Goal: Check status: Check status

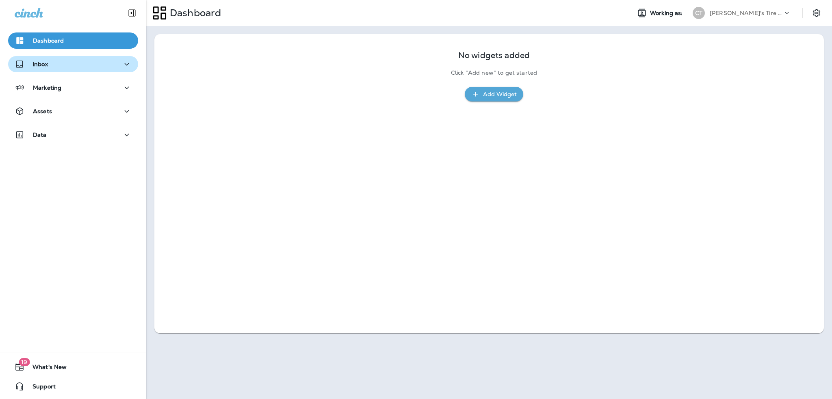
click at [102, 65] on div "Inbox" at bounding box center [73, 64] width 117 height 10
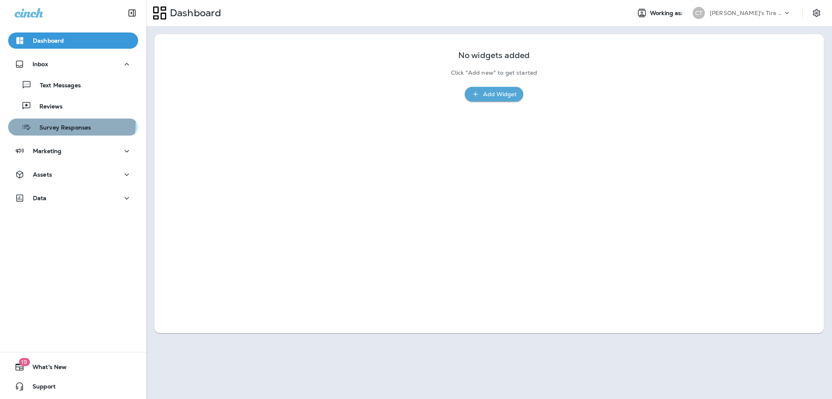
click at [62, 124] on p "Survey Responses" at bounding box center [61, 128] width 60 height 8
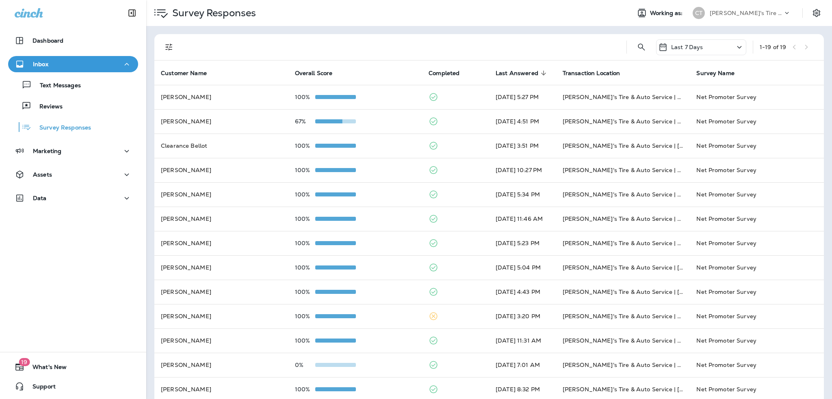
click at [695, 47] on p "Last 7 Days" at bounding box center [687, 47] width 32 height 6
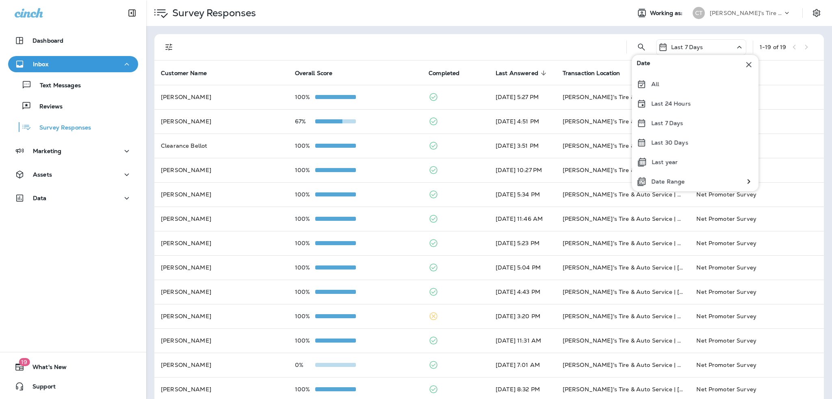
click at [695, 47] on p "Last 7 Days" at bounding box center [687, 47] width 32 height 6
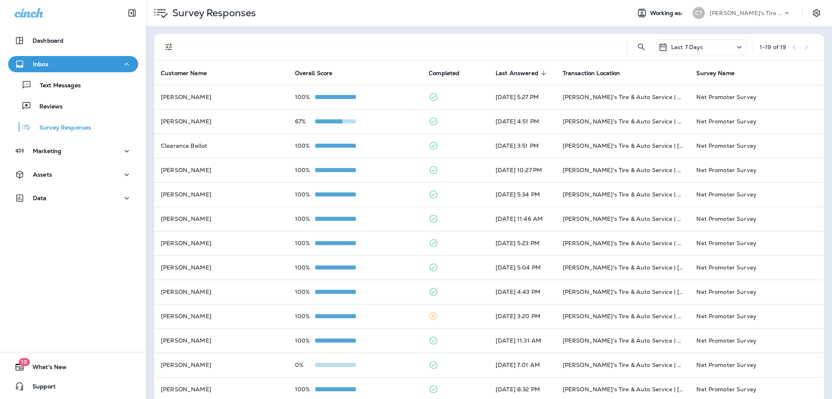
click at [695, 47] on p "Last 7 Days" at bounding box center [687, 47] width 32 height 6
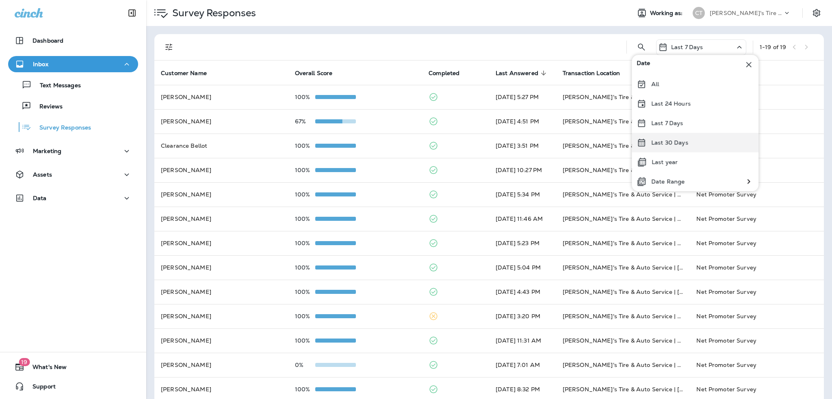
click at [661, 141] on p "Last 30 Days" at bounding box center [669, 142] width 37 height 6
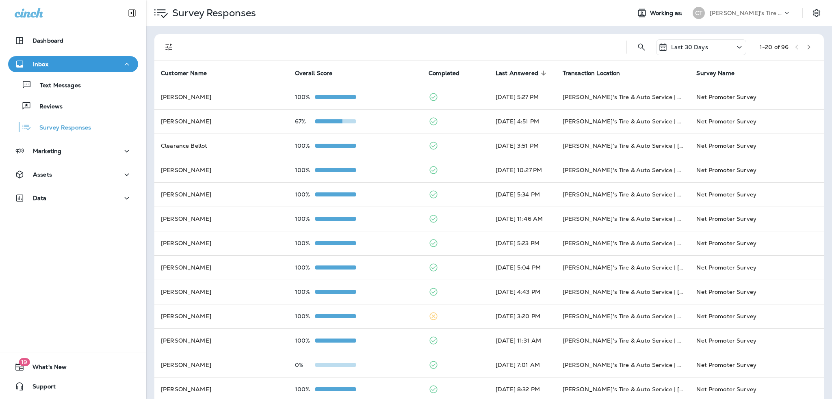
click at [807, 48] on button "button" at bounding box center [809, 47] width 12 height 12
click at [808, 46] on icon "button" at bounding box center [811, 47] width 6 height 6
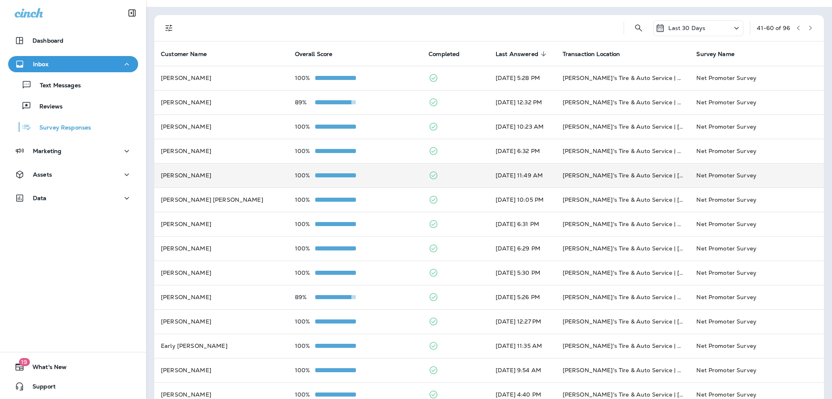
scroll to position [19, 0]
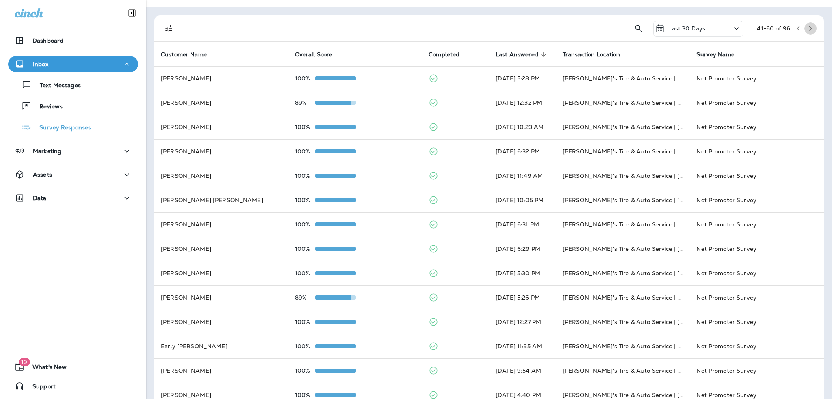
click at [807, 33] on button "button" at bounding box center [810, 28] width 12 height 12
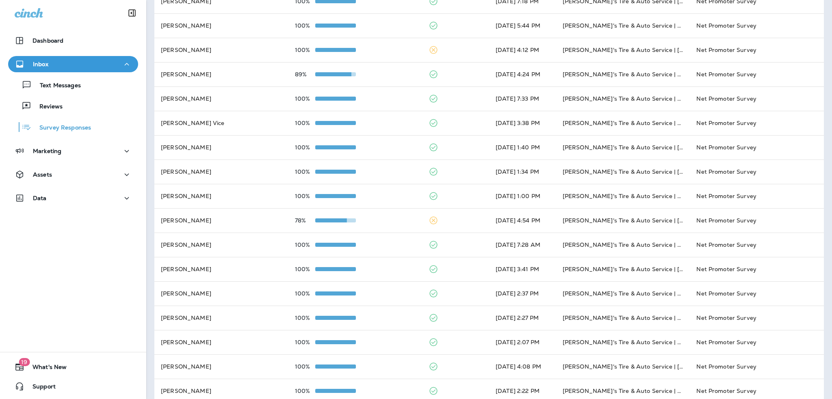
scroll to position [0, 0]
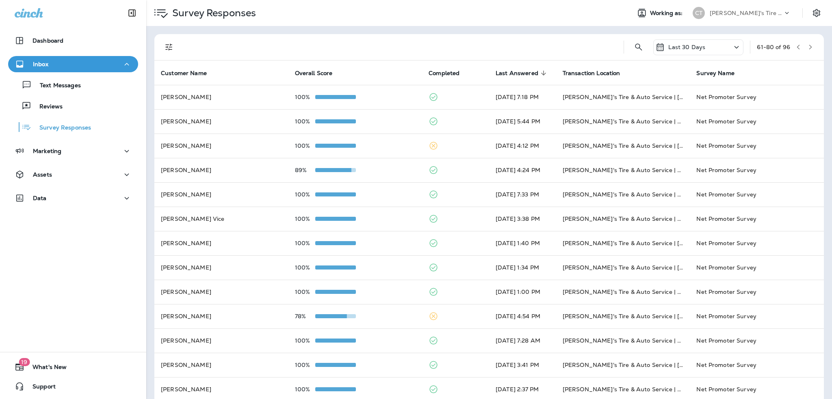
click at [808, 48] on icon "button" at bounding box center [811, 47] width 6 height 6
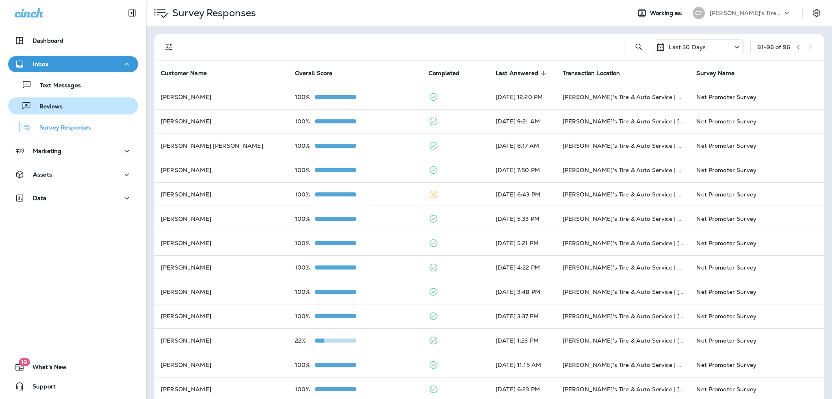
click at [61, 105] on p "Reviews" at bounding box center [46, 107] width 31 height 8
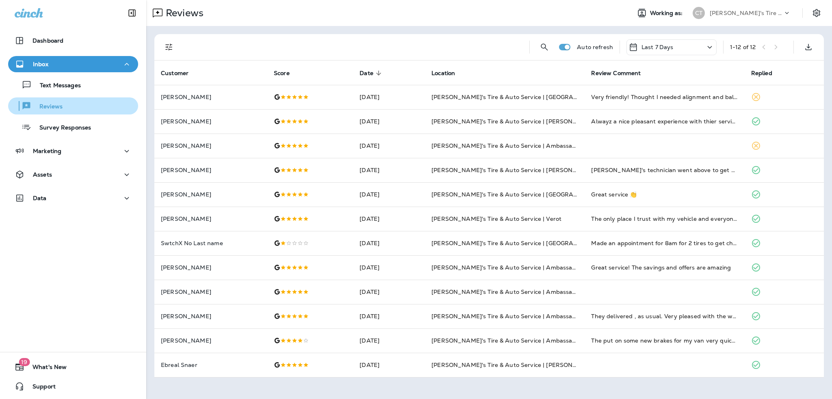
click at [58, 106] on p "Reviews" at bounding box center [46, 107] width 31 height 8
click at [691, 45] on div "Last 7 Days" at bounding box center [671, 47] width 90 height 16
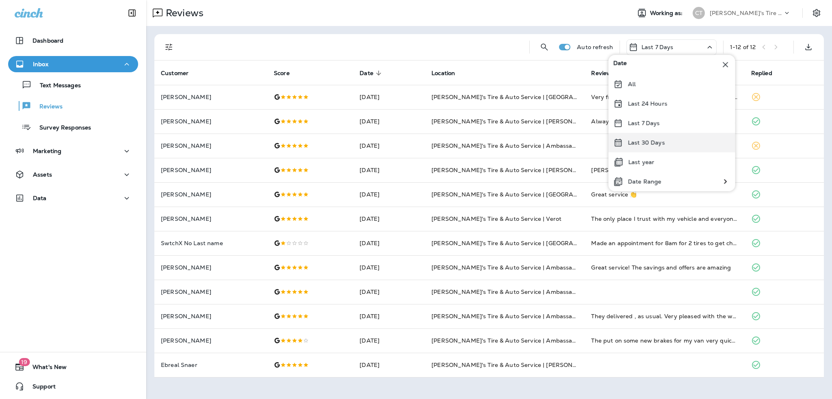
click at [655, 144] on p "Last 30 Days" at bounding box center [646, 142] width 37 height 6
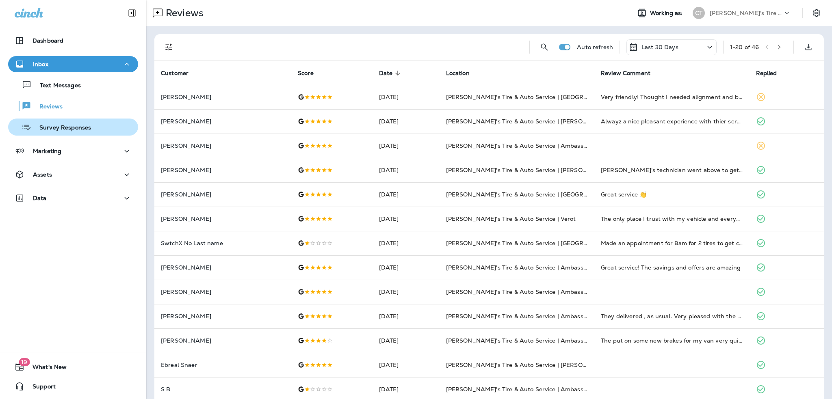
click at [67, 126] on p "Survey Responses" at bounding box center [61, 128] width 60 height 8
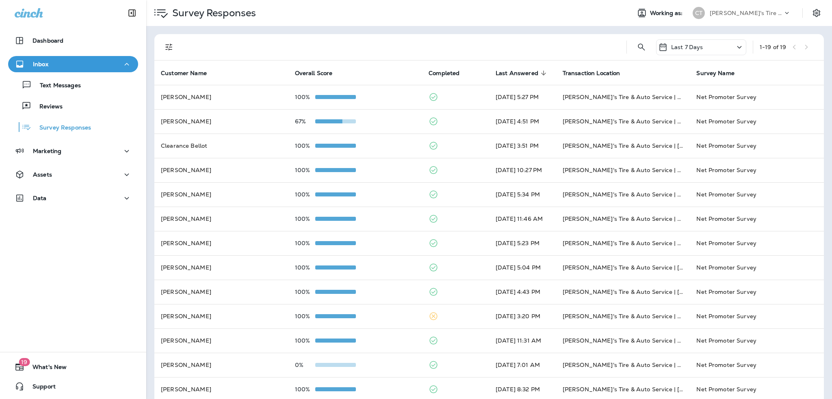
click at [704, 29] on div "Last 7 Days 1 - 19 of 19 Customer Name Overall Score Completed Last Answered so…" at bounding box center [489, 291] width 686 height 530
drag, startPoint x: 700, startPoint y: 43, endPoint x: 699, endPoint y: 47, distance: 4.4
click at [700, 43] on div "Last 7 Days" at bounding box center [701, 47] width 90 height 16
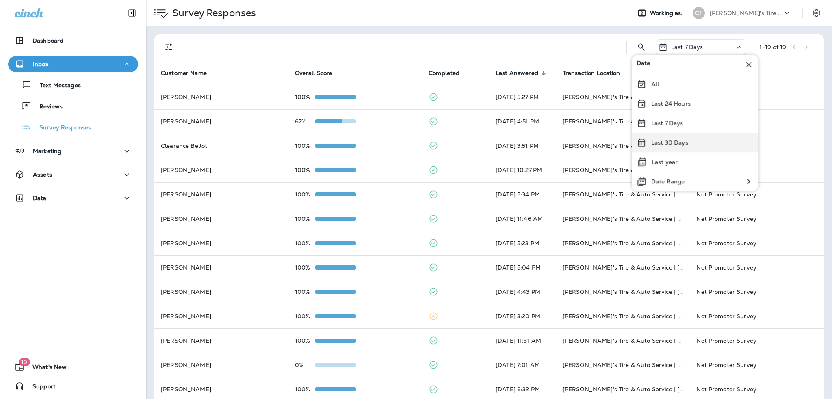
click at [660, 145] on p "Last 30 Days" at bounding box center [669, 142] width 37 height 6
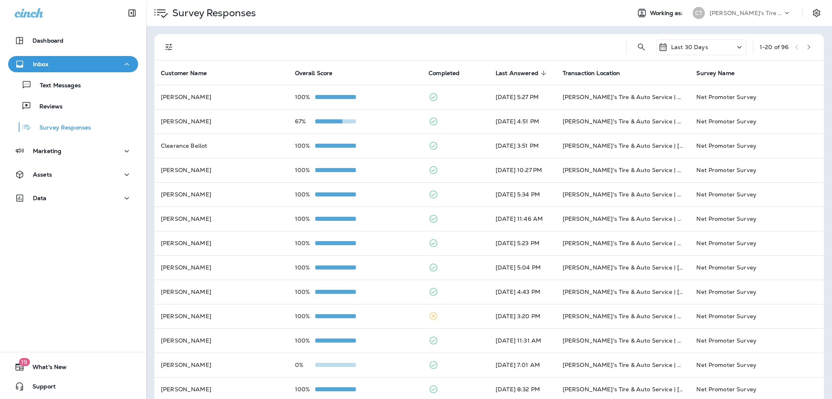
click at [806, 50] on icon "button" at bounding box center [809, 47] width 6 height 6
